Goal: Navigation & Orientation: Find specific page/section

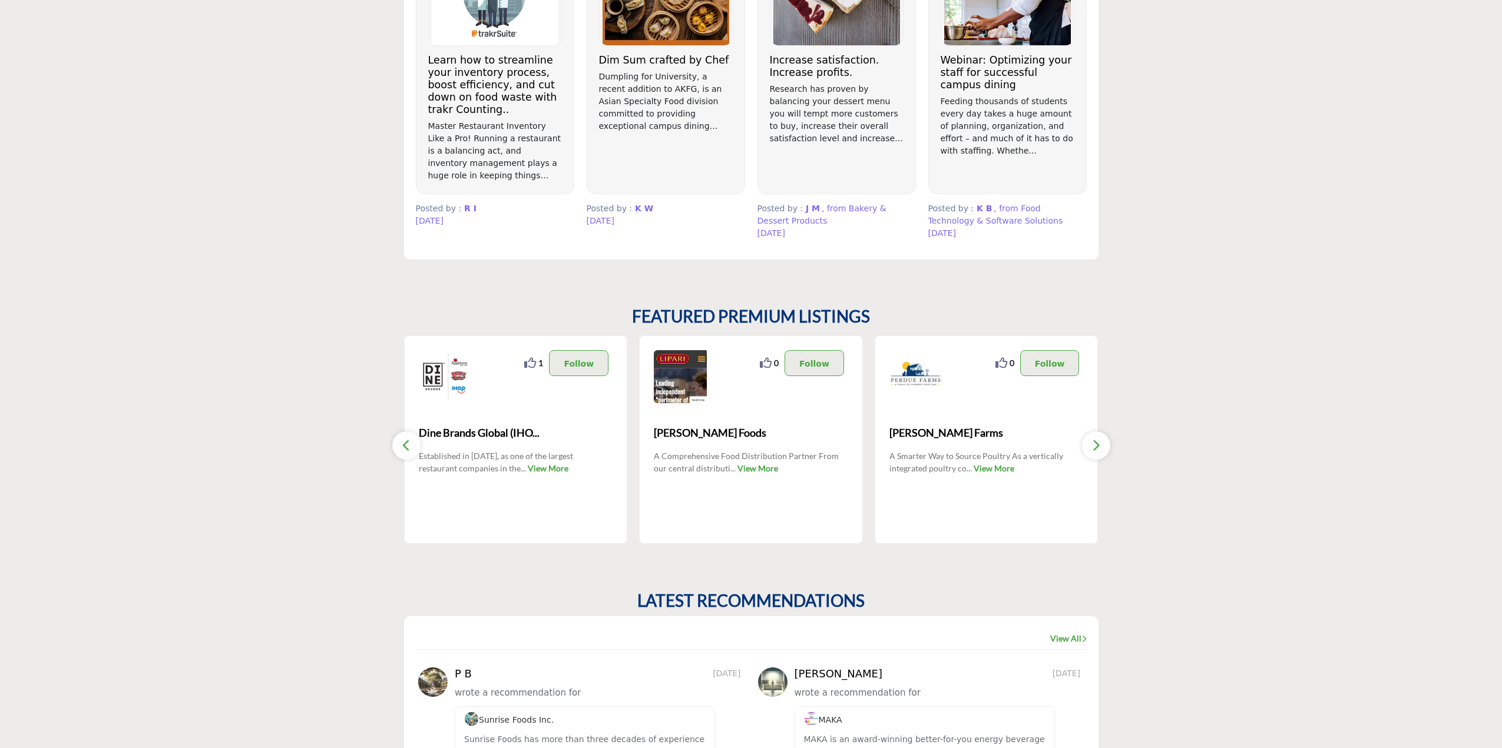
scroll to position [824, 0]
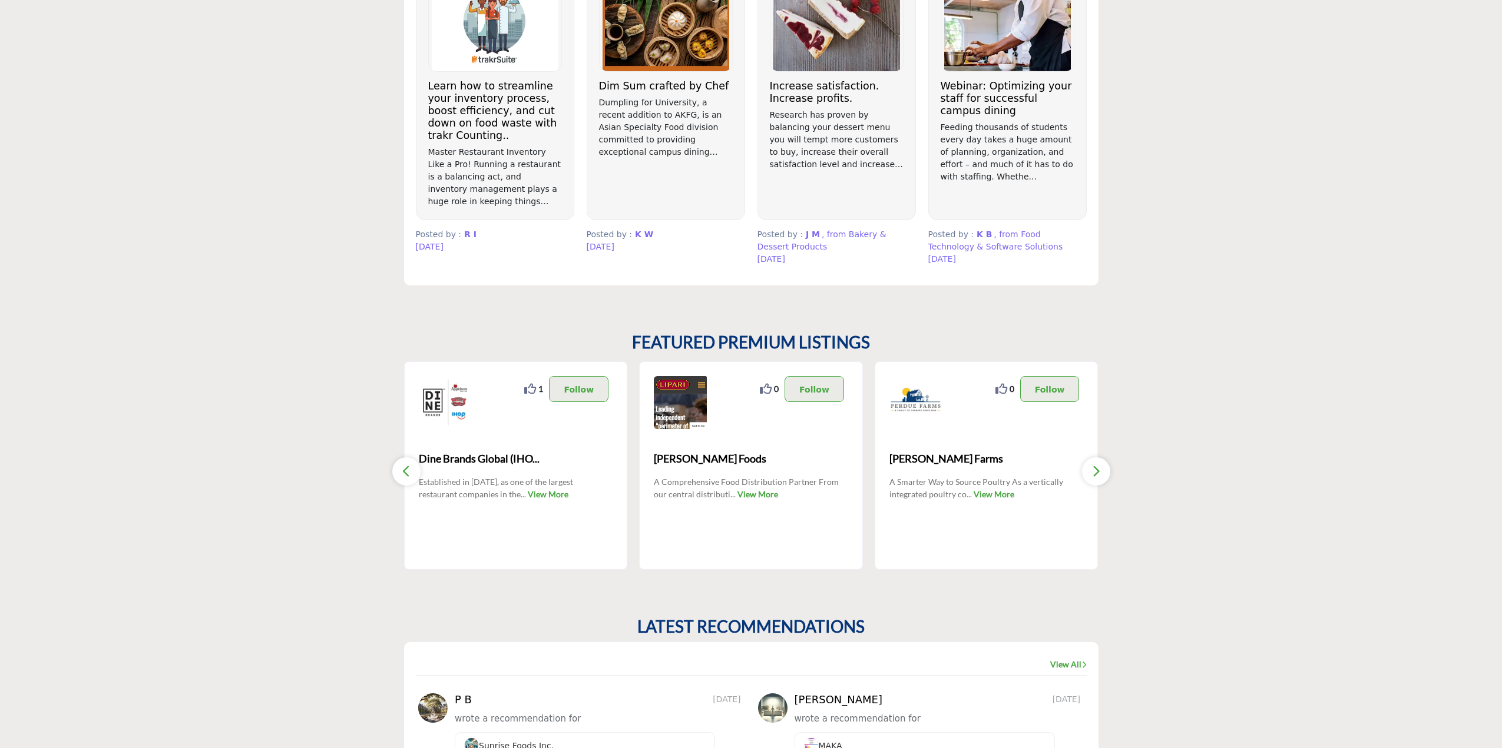
click at [998, 494] on link "View More" at bounding box center [993, 494] width 41 height 10
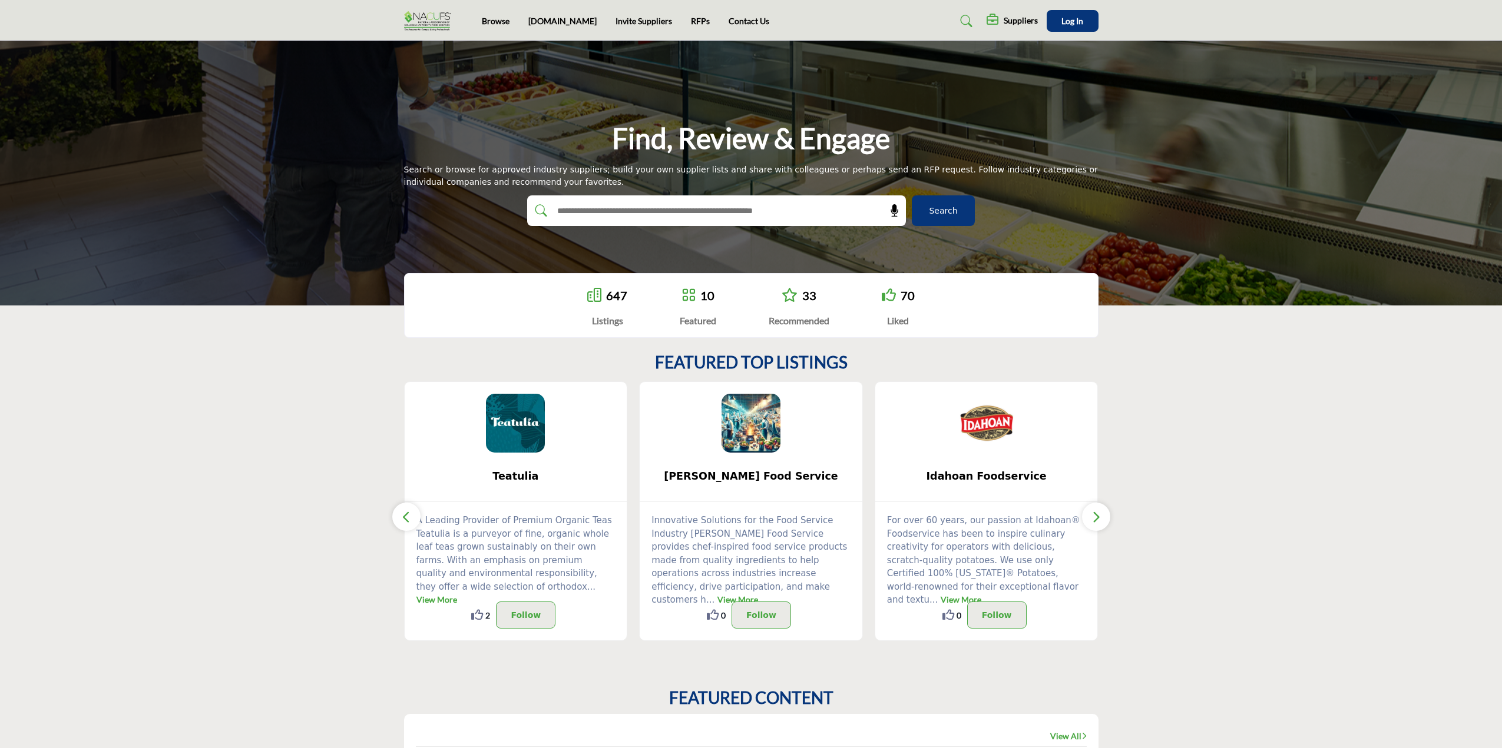
click at [430, 13] on img at bounding box center [430, 20] width 53 height 19
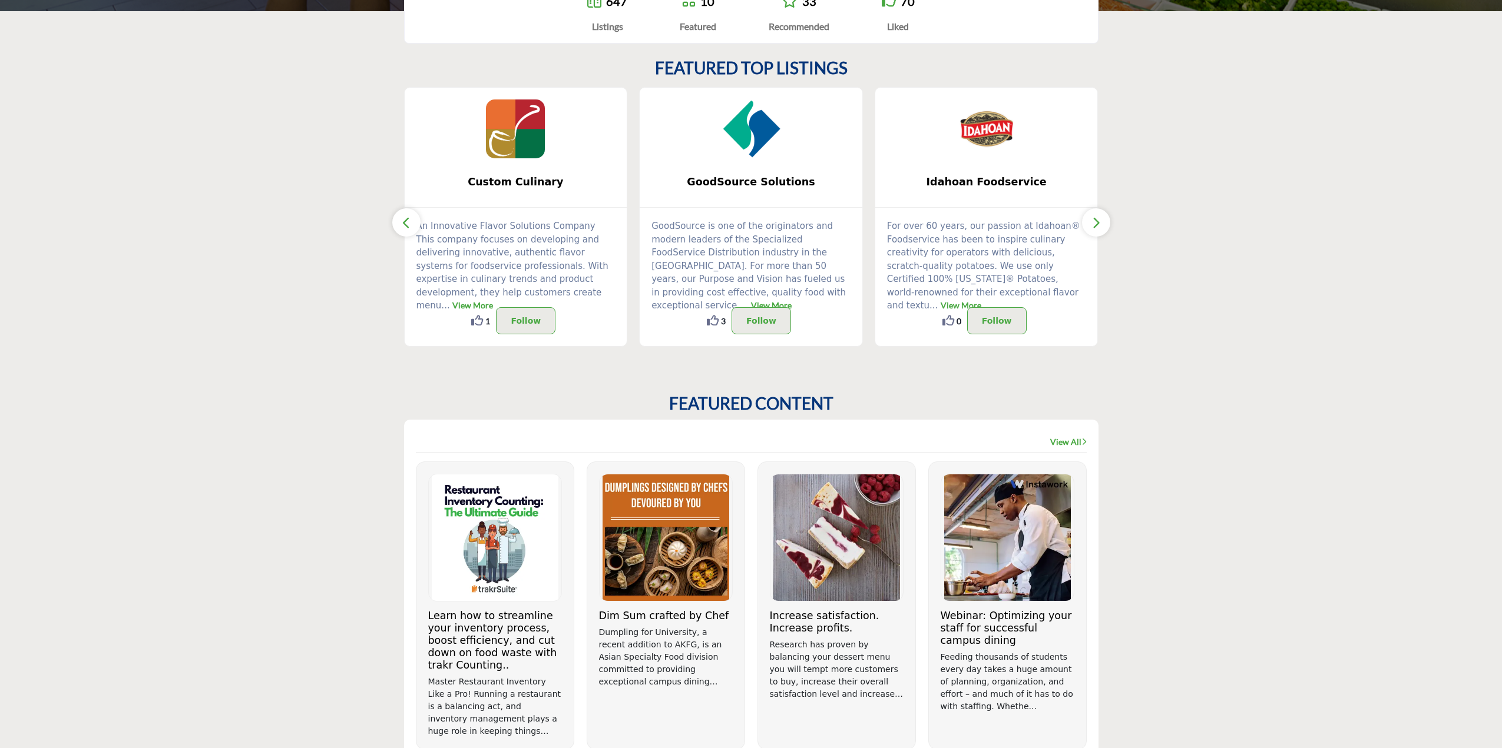
scroll to position [236, 0]
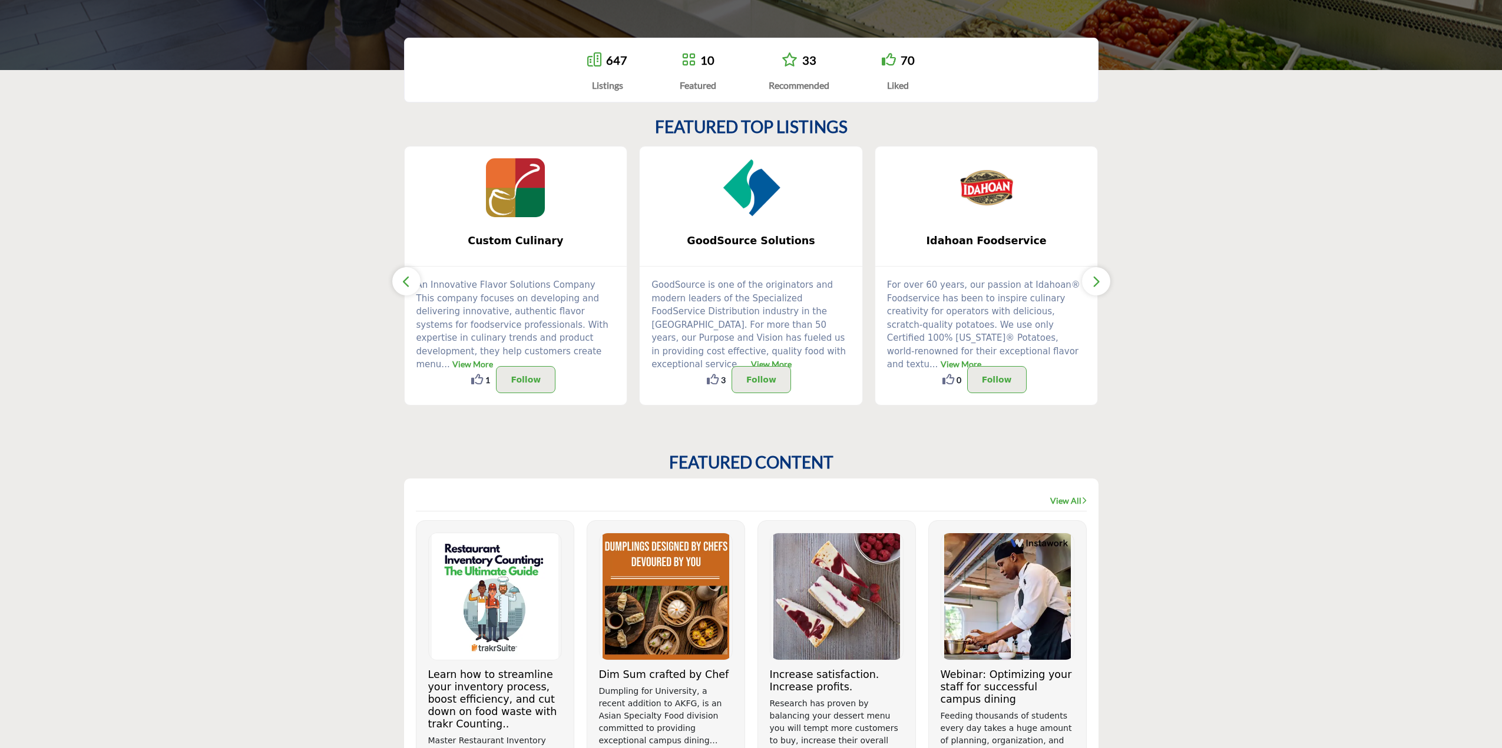
click at [1101, 281] on button "button" at bounding box center [1096, 281] width 28 height 28
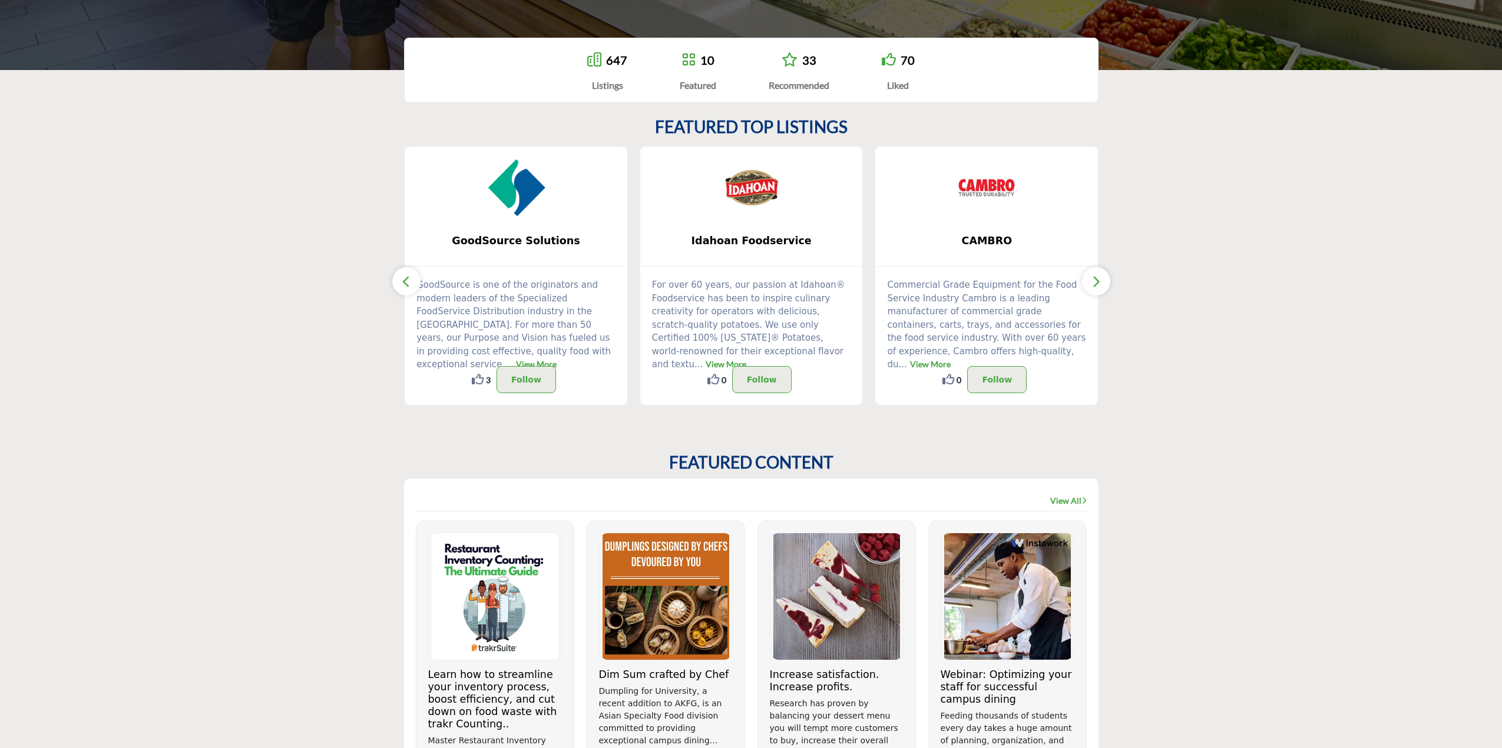
click at [1101, 281] on button "button" at bounding box center [1096, 281] width 28 height 28
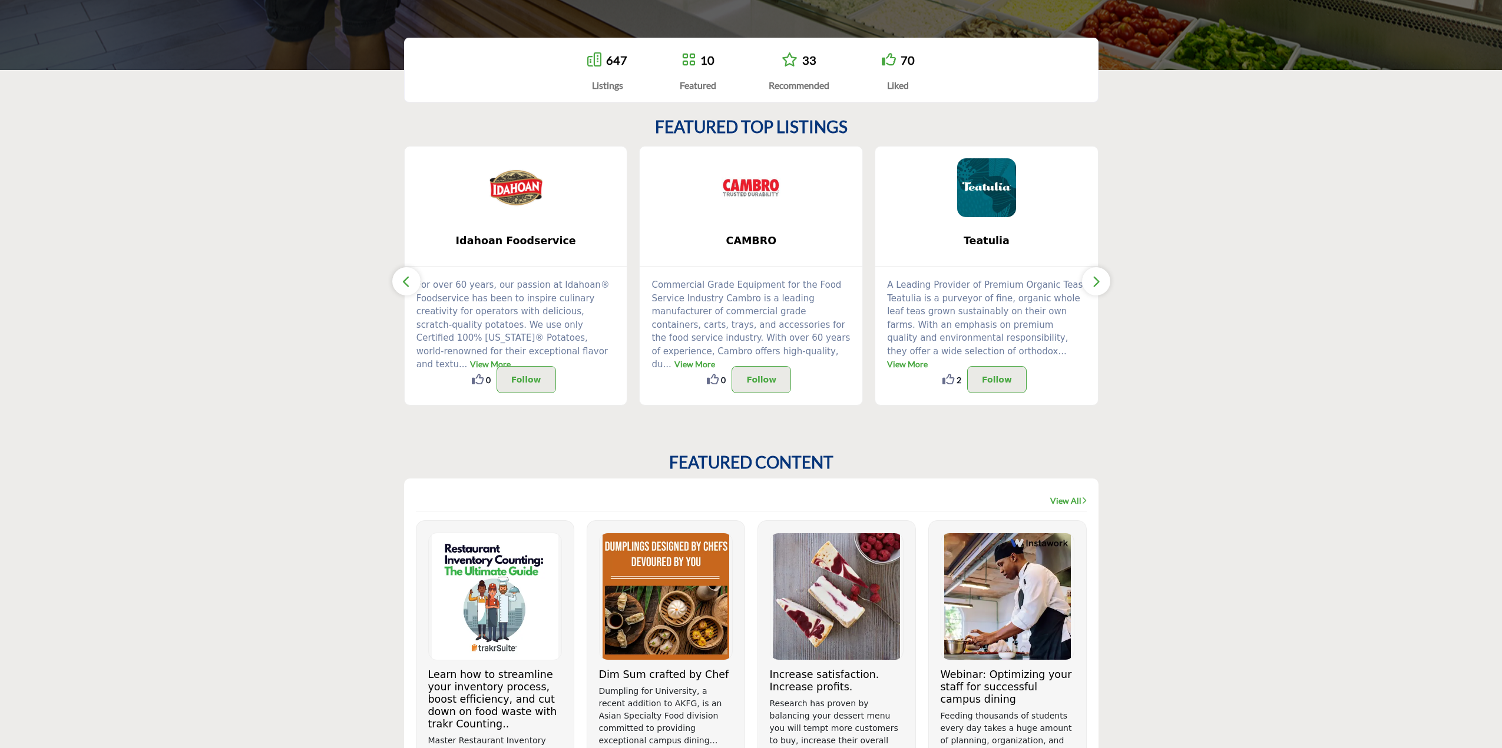
click at [1101, 281] on button "button" at bounding box center [1096, 281] width 28 height 28
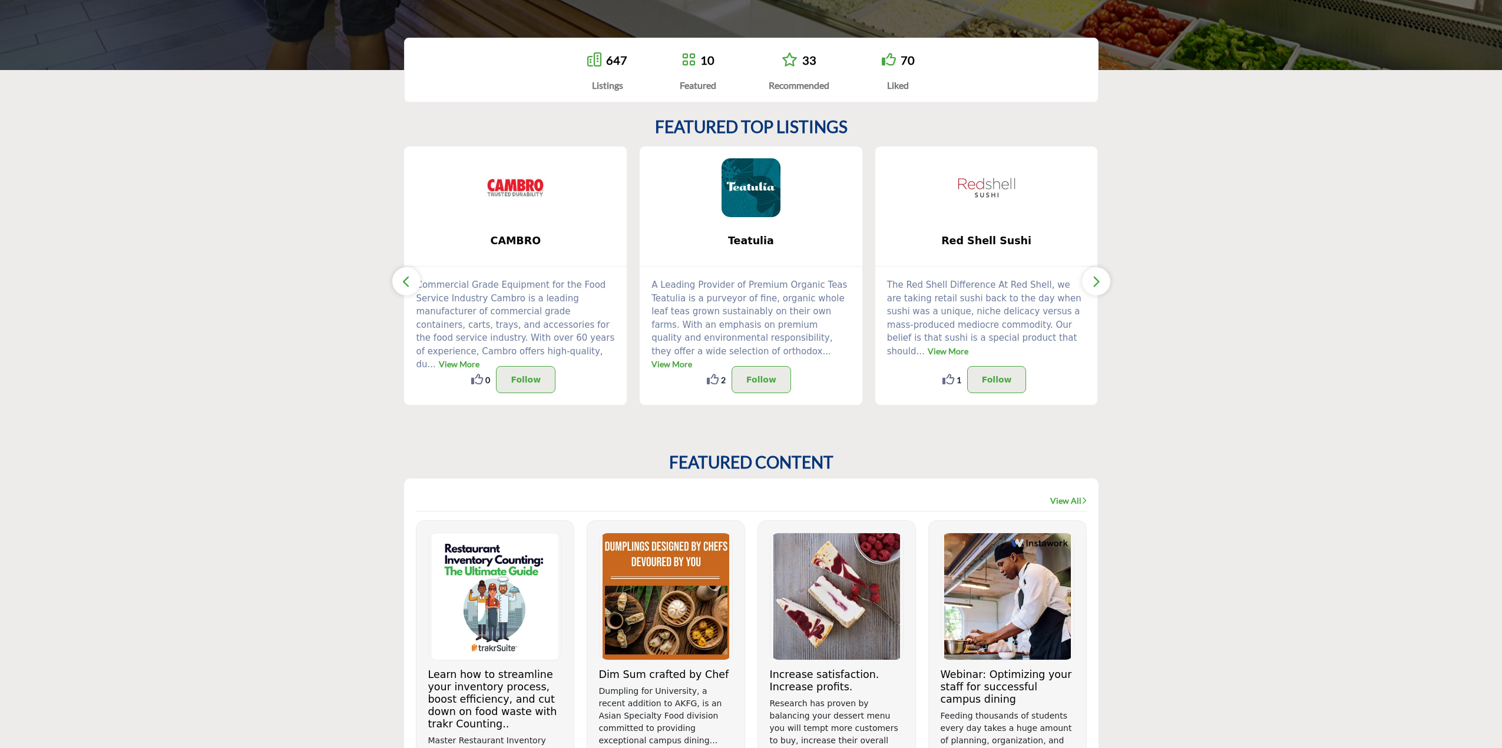
click at [1101, 281] on button "button" at bounding box center [1096, 281] width 28 height 28
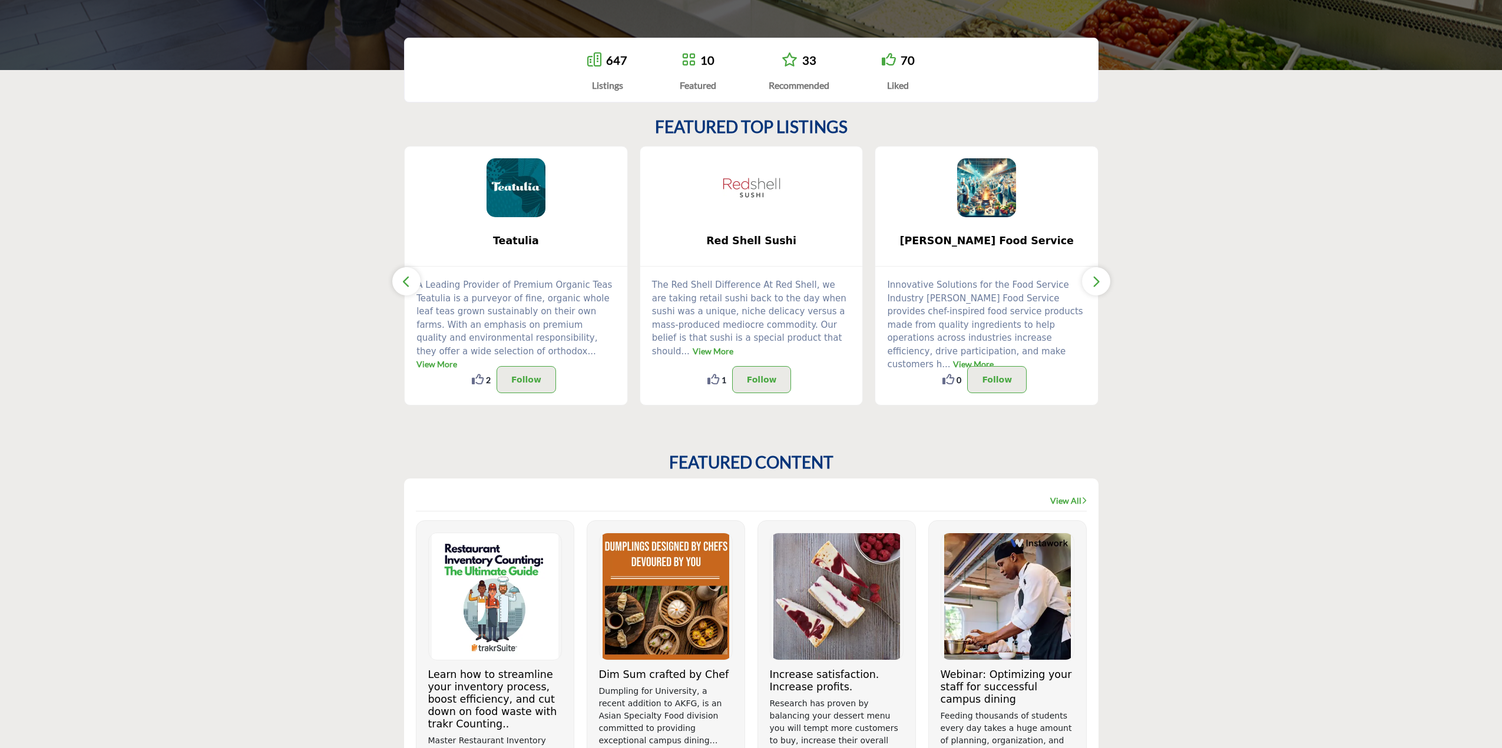
click at [1101, 281] on button "button" at bounding box center [1096, 281] width 28 height 28
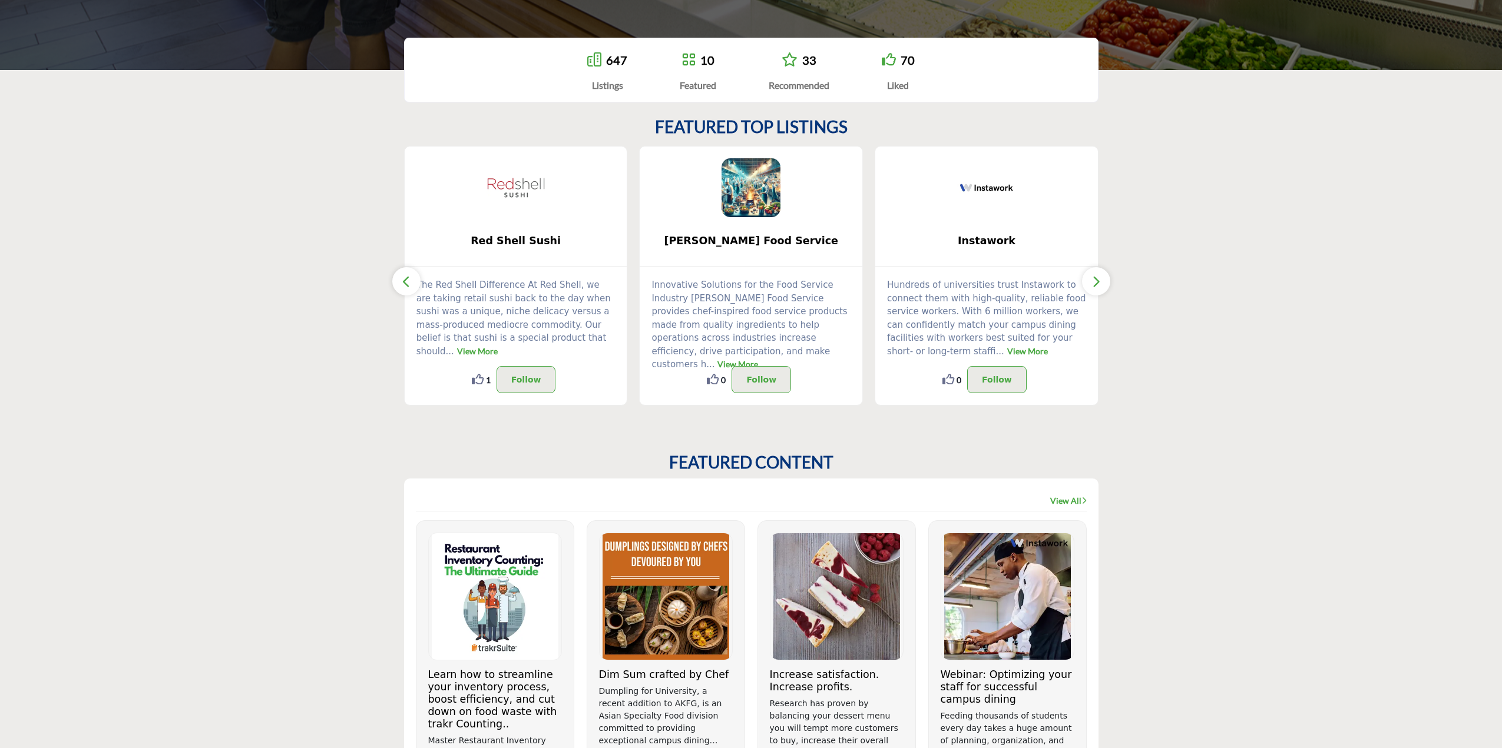
click at [1101, 281] on button "button" at bounding box center [1096, 281] width 28 height 28
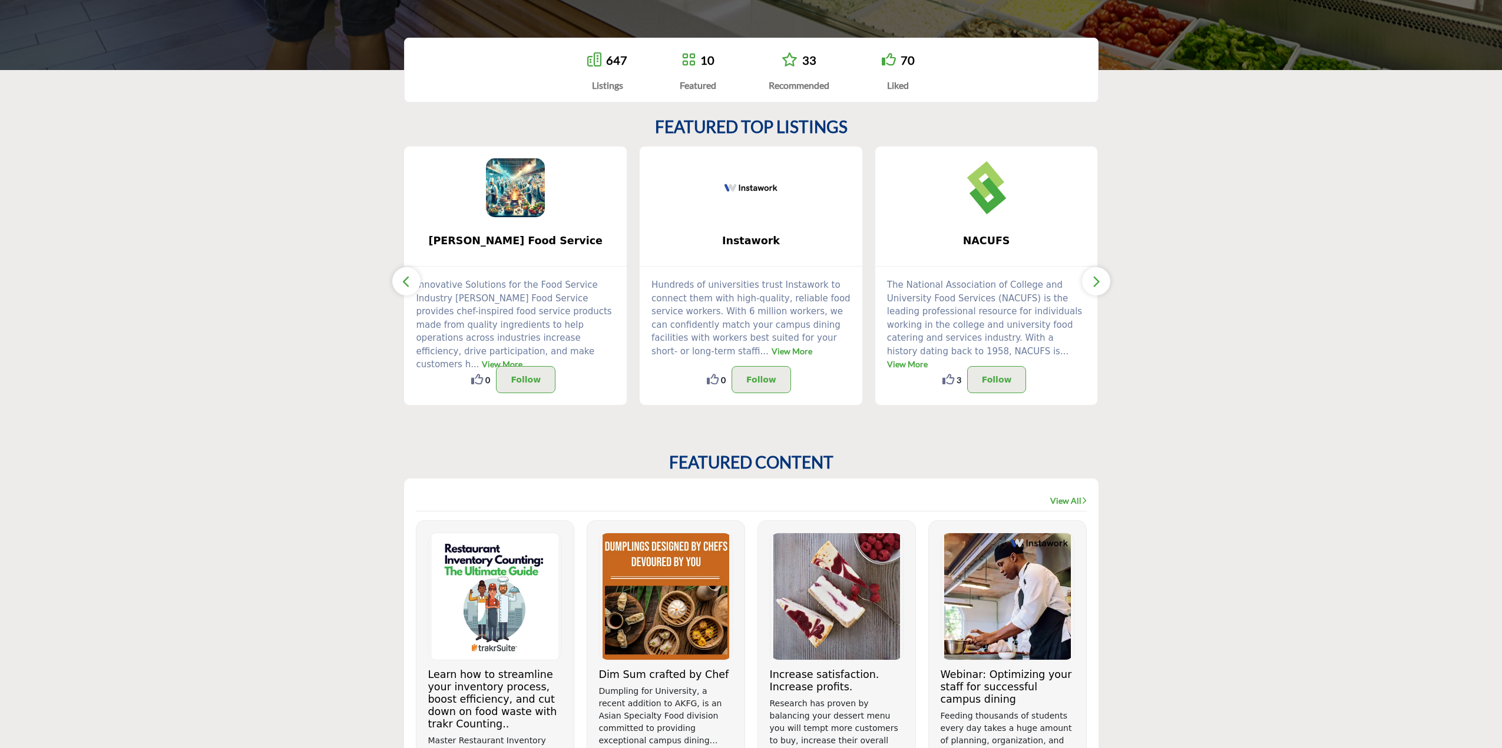
click at [1101, 281] on button "button" at bounding box center [1096, 281] width 28 height 28
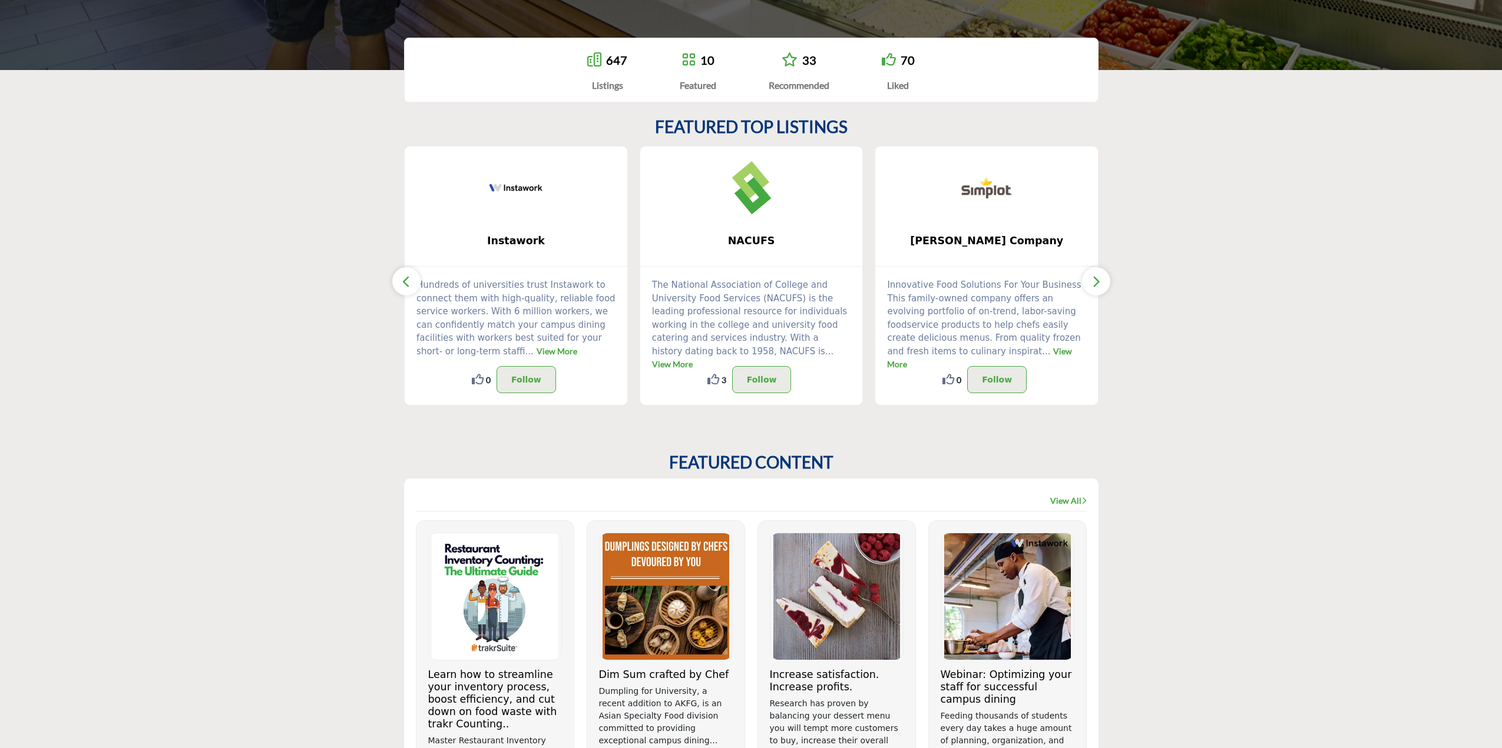
click at [1101, 281] on button "button" at bounding box center [1096, 281] width 28 height 28
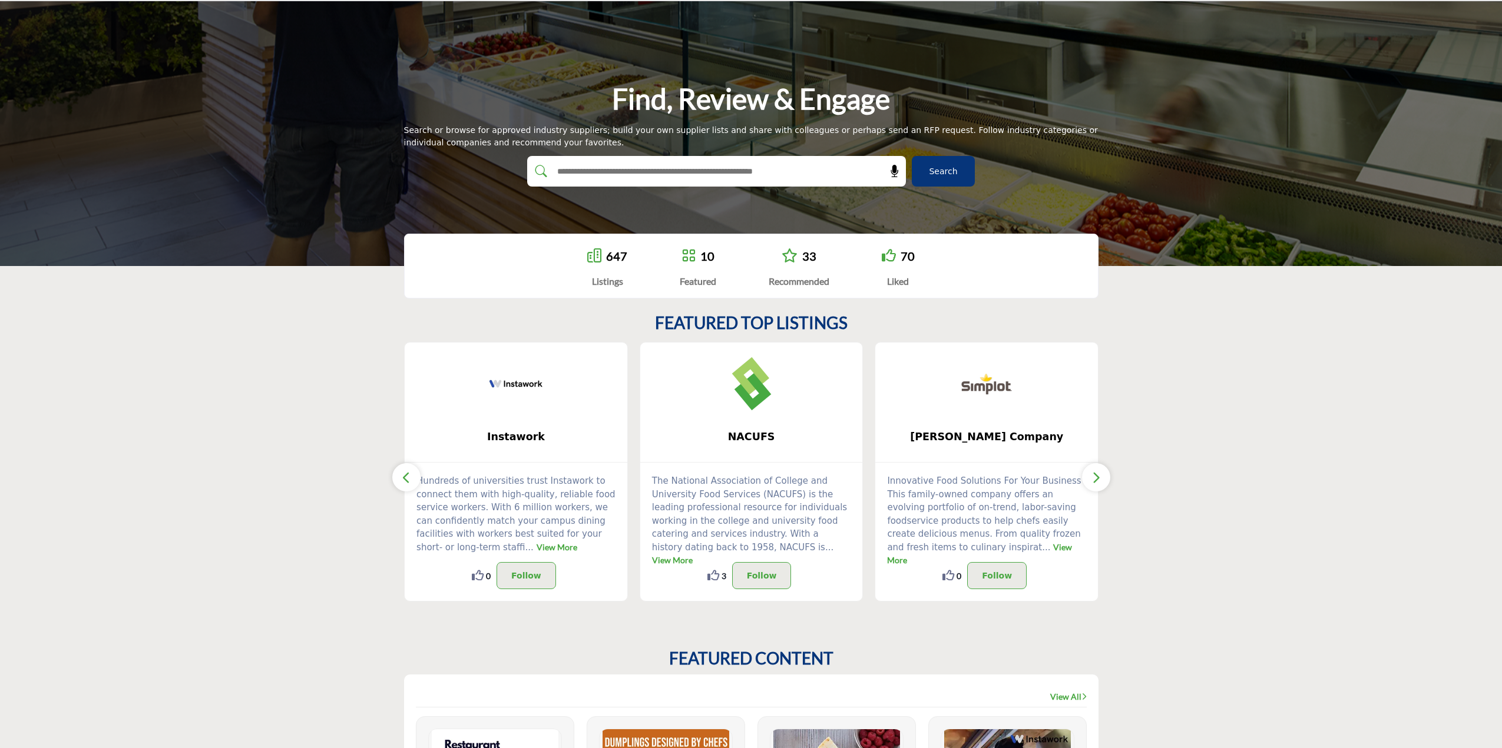
scroll to position [0, 0]
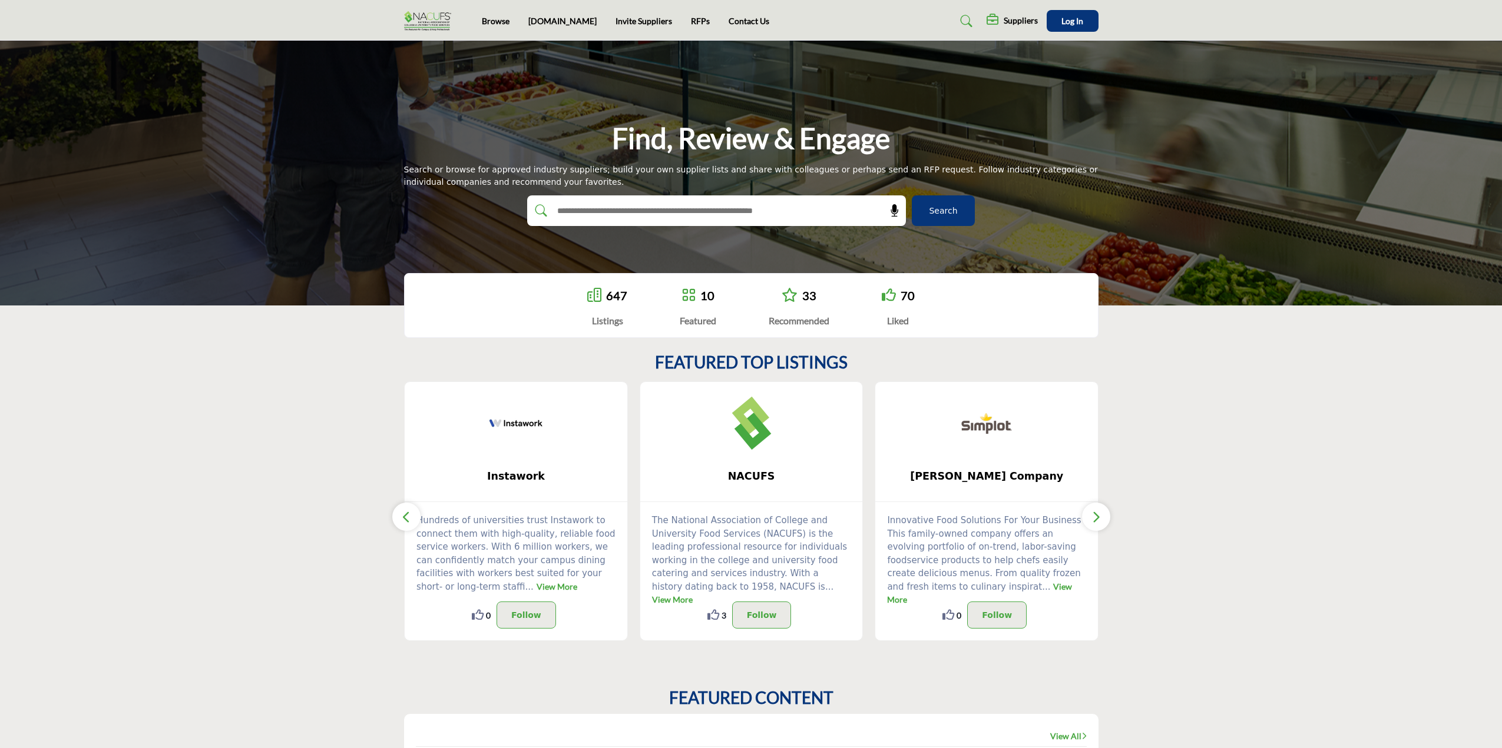
click at [438, 18] on img at bounding box center [430, 20] width 53 height 19
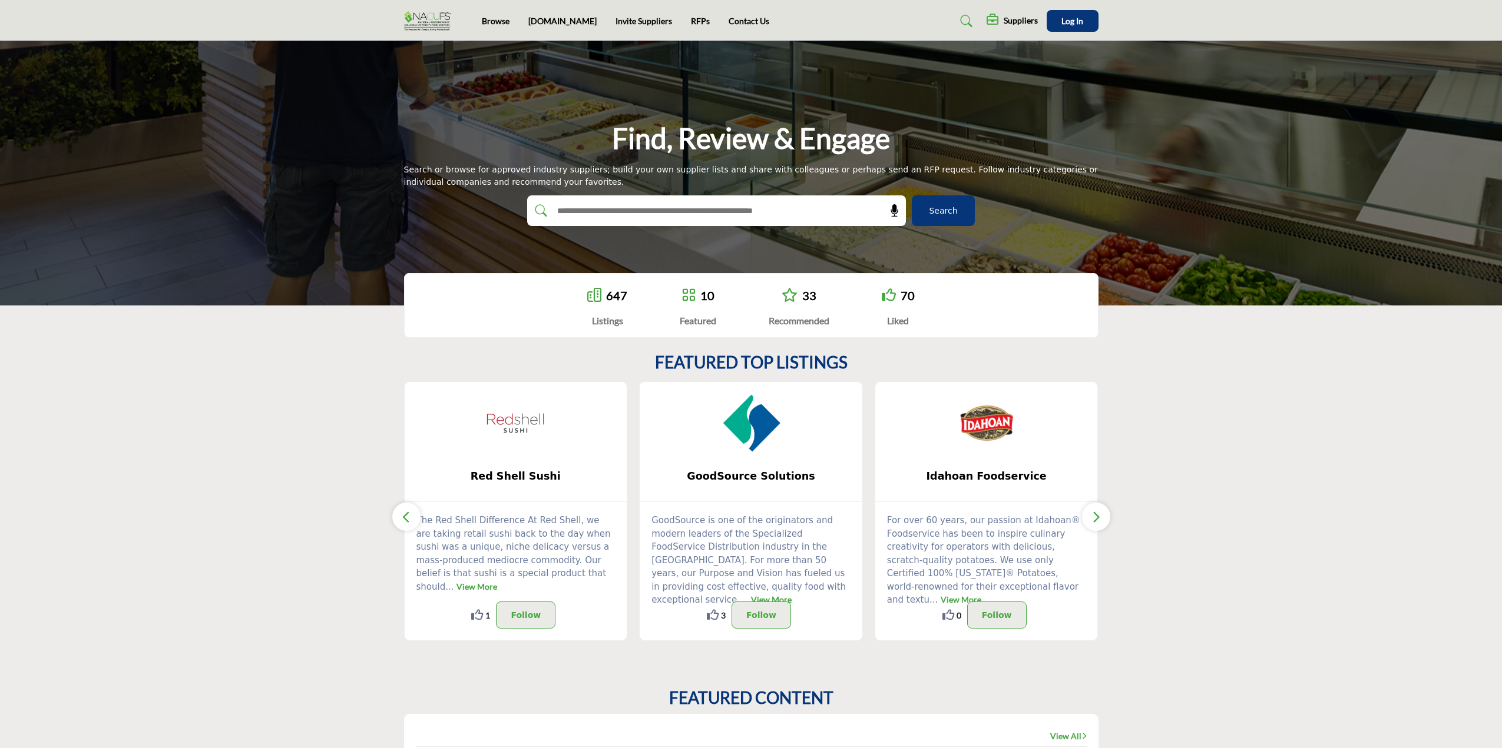
click at [433, 26] on img at bounding box center [430, 20] width 53 height 19
